Goal: Task Accomplishment & Management: Manage account settings

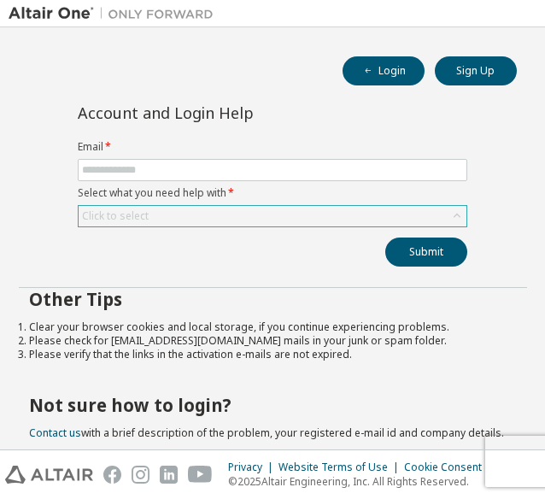
click at [212, 211] on div "Click to select" at bounding box center [273, 216] width 388 height 20
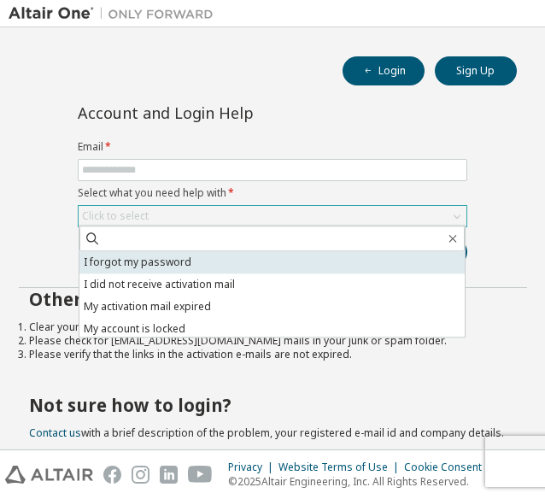
click at [208, 254] on li "I forgot my password" at bounding box center [271, 262] width 385 height 22
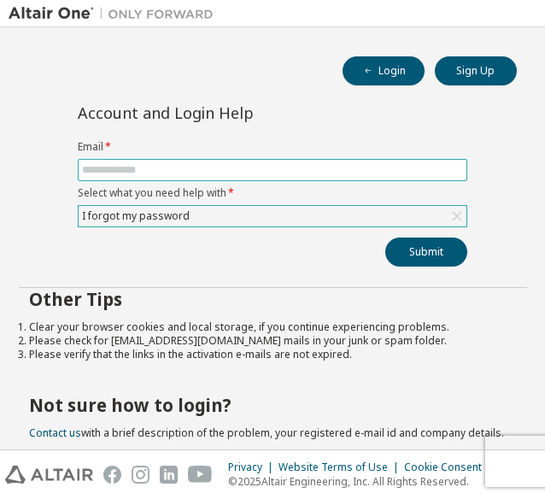
click at [203, 159] on span at bounding box center [272, 170] width 389 height 22
click at [205, 172] on input "text" at bounding box center [272, 170] width 381 height 14
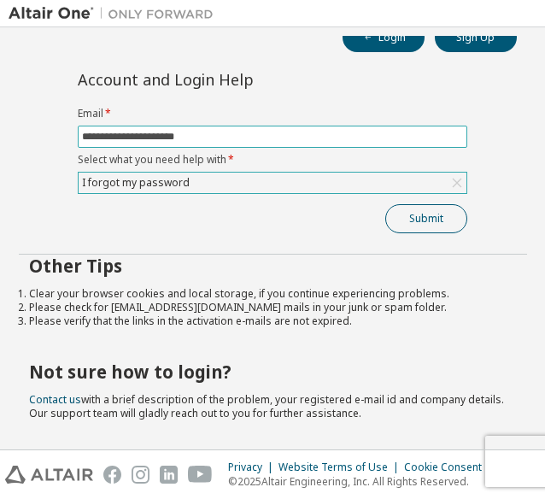
type input "**********"
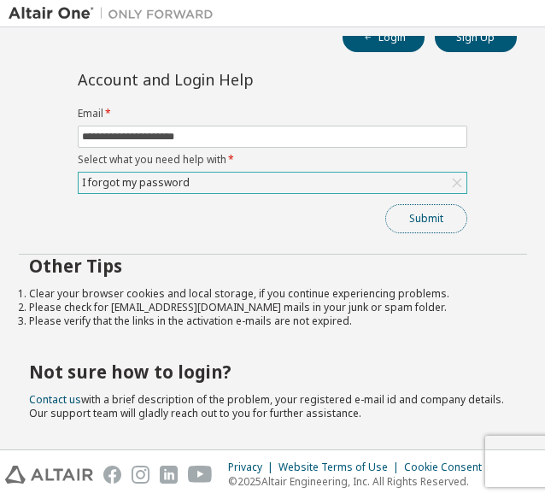
click at [407, 209] on button "Submit" at bounding box center [426, 218] width 82 height 29
click at [408, 215] on button "Submit" at bounding box center [426, 218] width 82 height 29
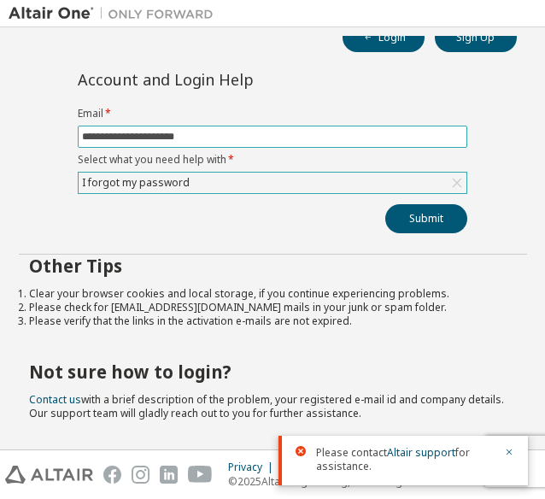
scroll to position [0, 0]
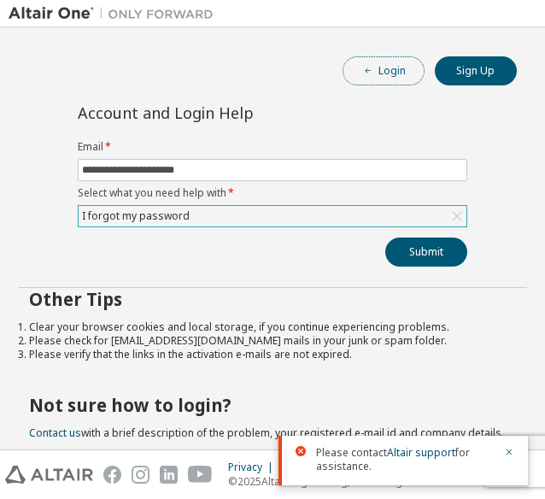
click at [386, 63] on button "Login" at bounding box center [383, 70] width 82 height 29
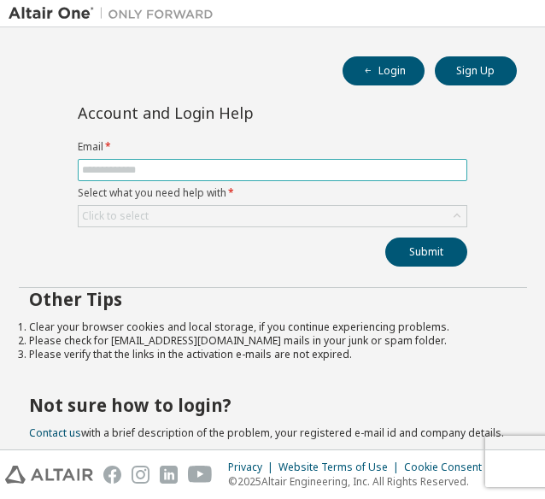
click at [217, 169] on input "text" at bounding box center [272, 170] width 381 height 14
type input "**********"
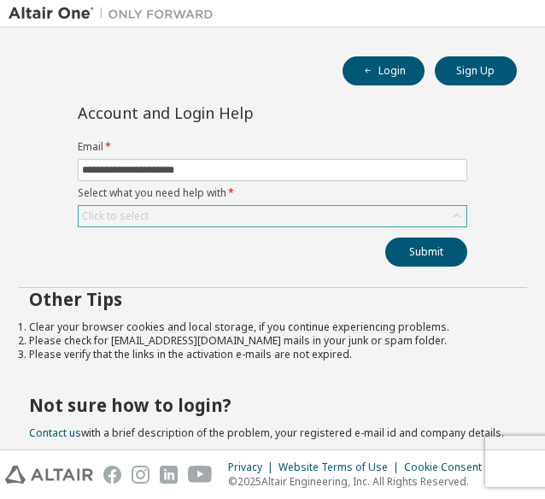
click at [220, 205] on div "Click to select" at bounding box center [272, 216] width 389 height 22
click at [219, 211] on div "Click to select" at bounding box center [273, 216] width 388 height 20
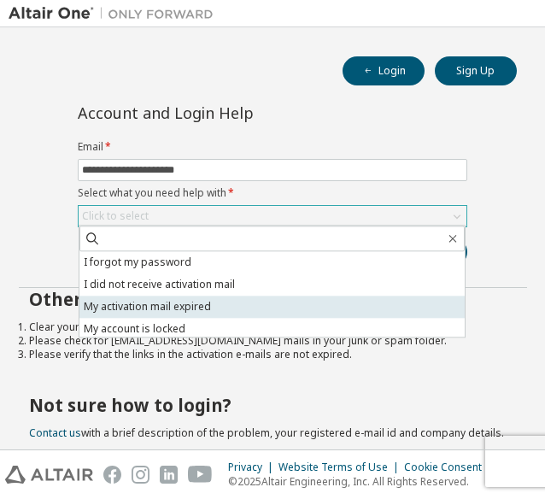
scroll to position [48, 0]
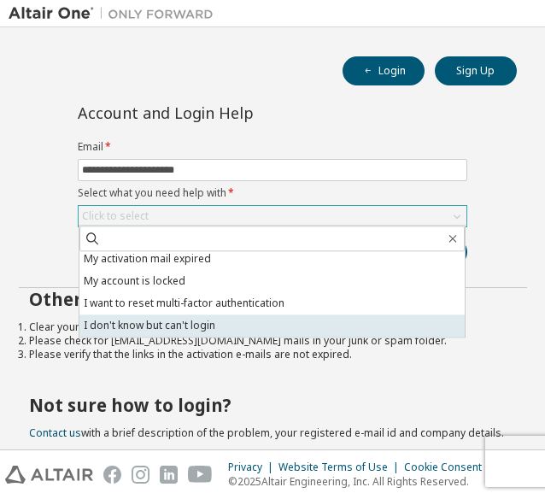
click at [243, 314] on li "I don't know but can't login" at bounding box center [271, 325] width 385 height 22
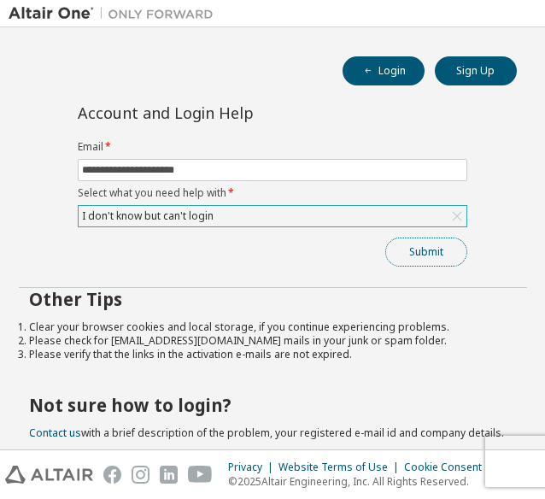
click at [418, 237] on button "Submit" at bounding box center [426, 251] width 82 height 29
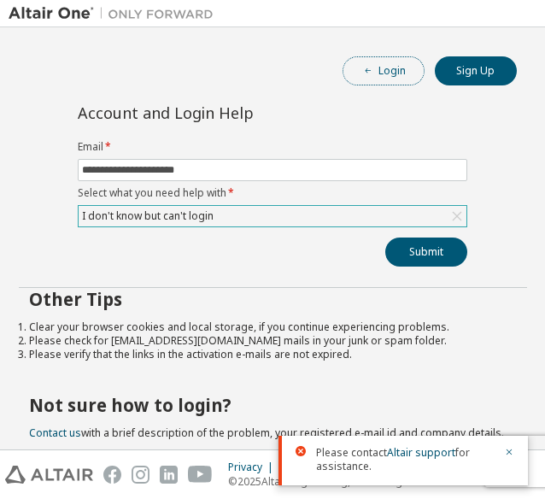
click at [379, 64] on button "Login" at bounding box center [383, 70] width 82 height 29
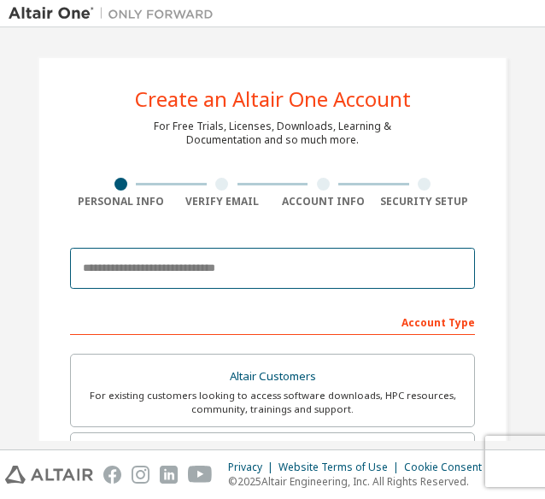
click at [186, 276] on input "email" at bounding box center [272, 268] width 405 height 41
type input "**********"
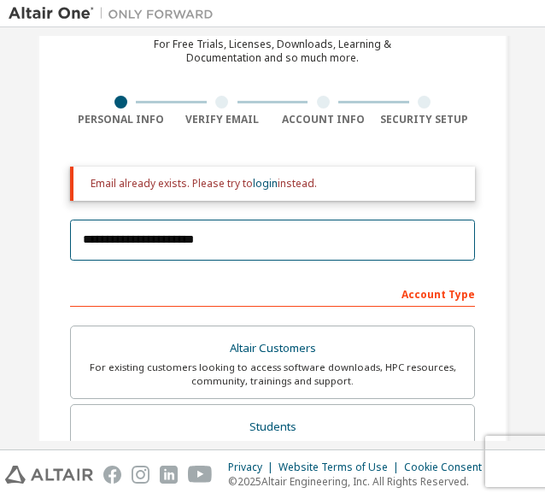
scroll to position [83, 0]
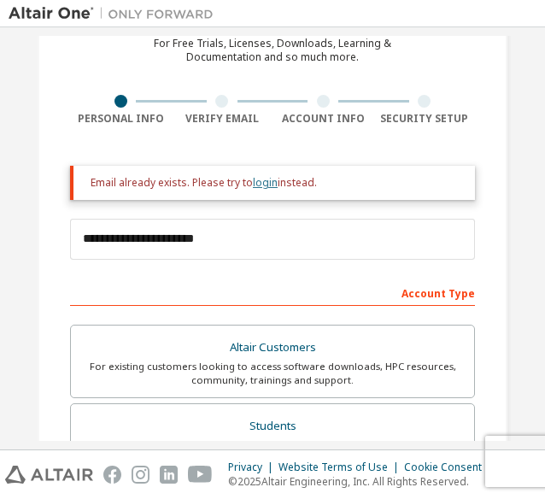
click at [258, 178] on link "login" at bounding box center [265, 182] width 25 height 15
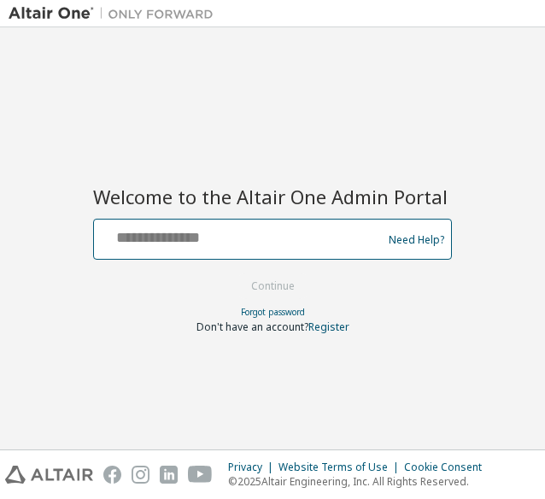
click at [220, 240] on input "text" at bounding box center [240, 235] width 279 height 25
type input "**********"
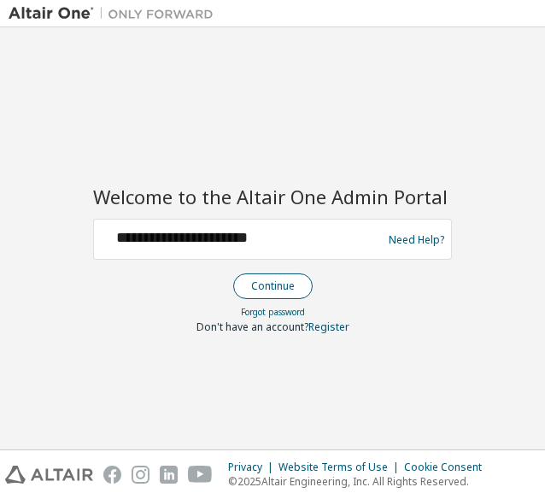
click at [265, 278] on button "Continue" at bounding box center [272, 286] width 79 height 26
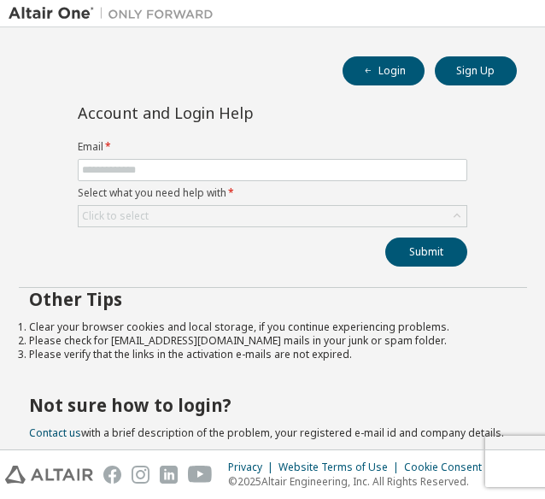
scroll to position [39, 0]
